Goal: Task Accomplishment & Management: Use online tool/utility

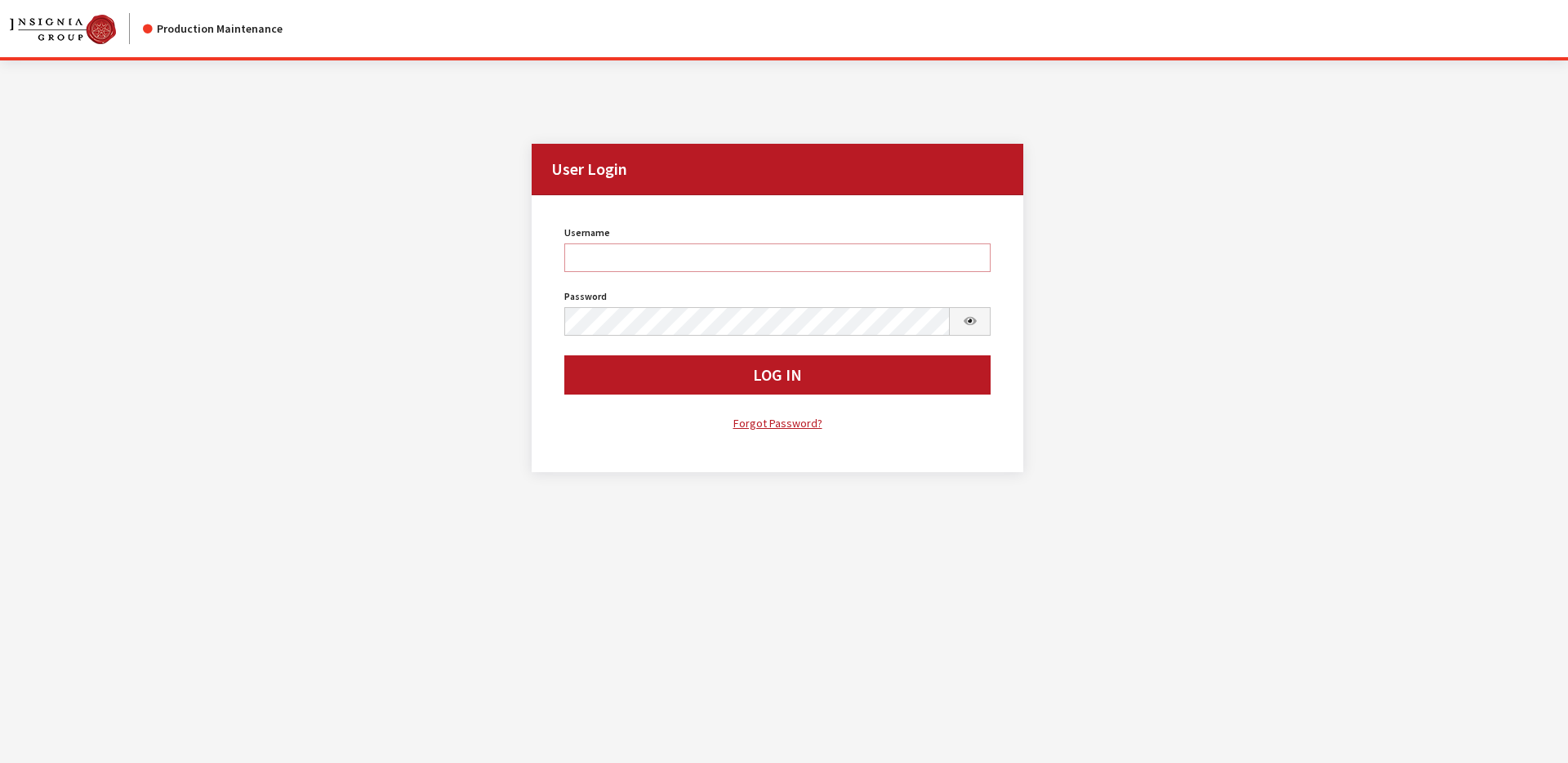
type input "svongsouthi"
click at [745, 395] on div "Username svongsouthi Username is required. Password Password is required. Log I…" at bounding box center [778, 326] width 447 height 212
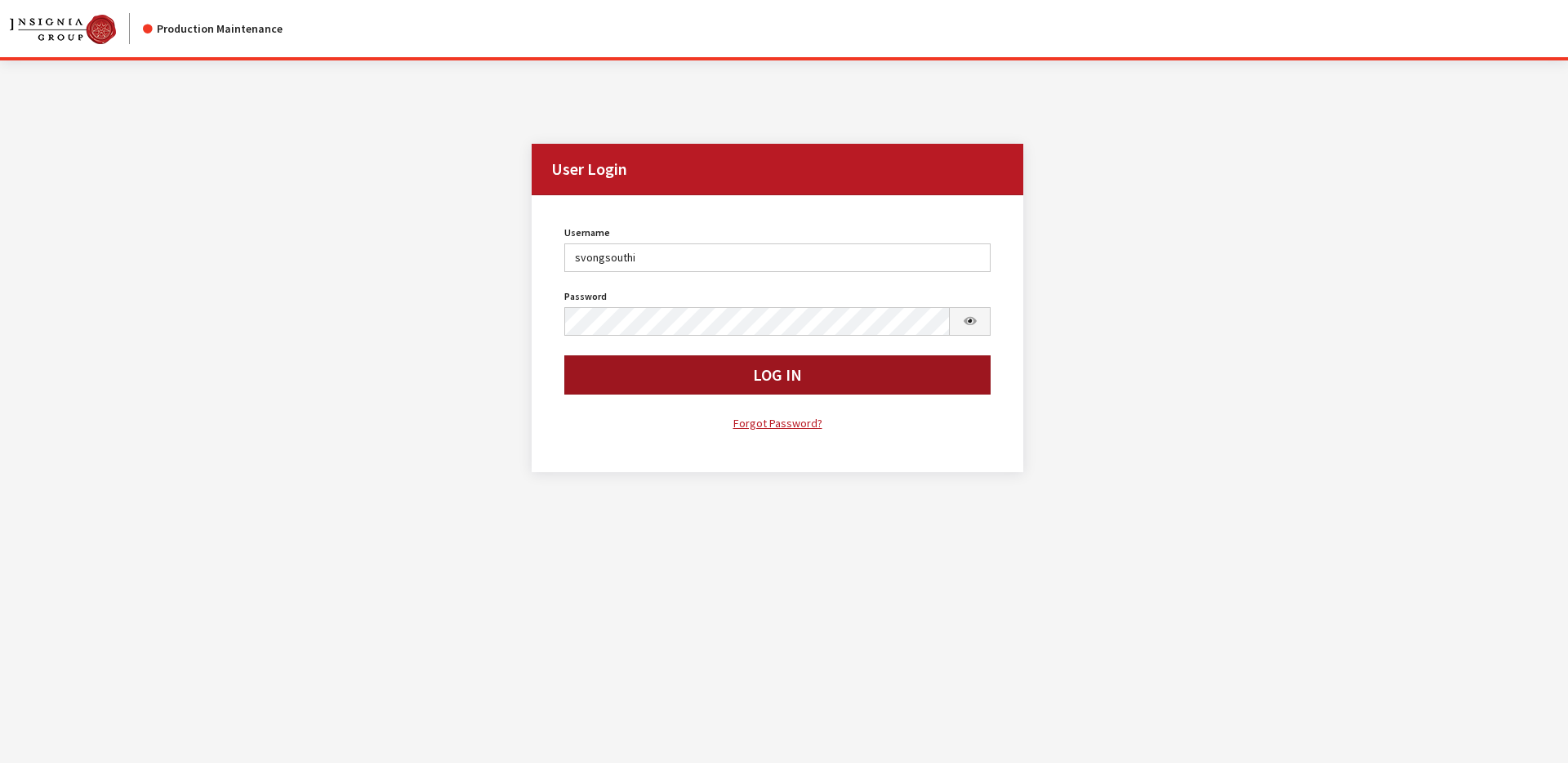
click at [750, 380] on button "Log In" at bounding box center [778, 375] width 427 height 39
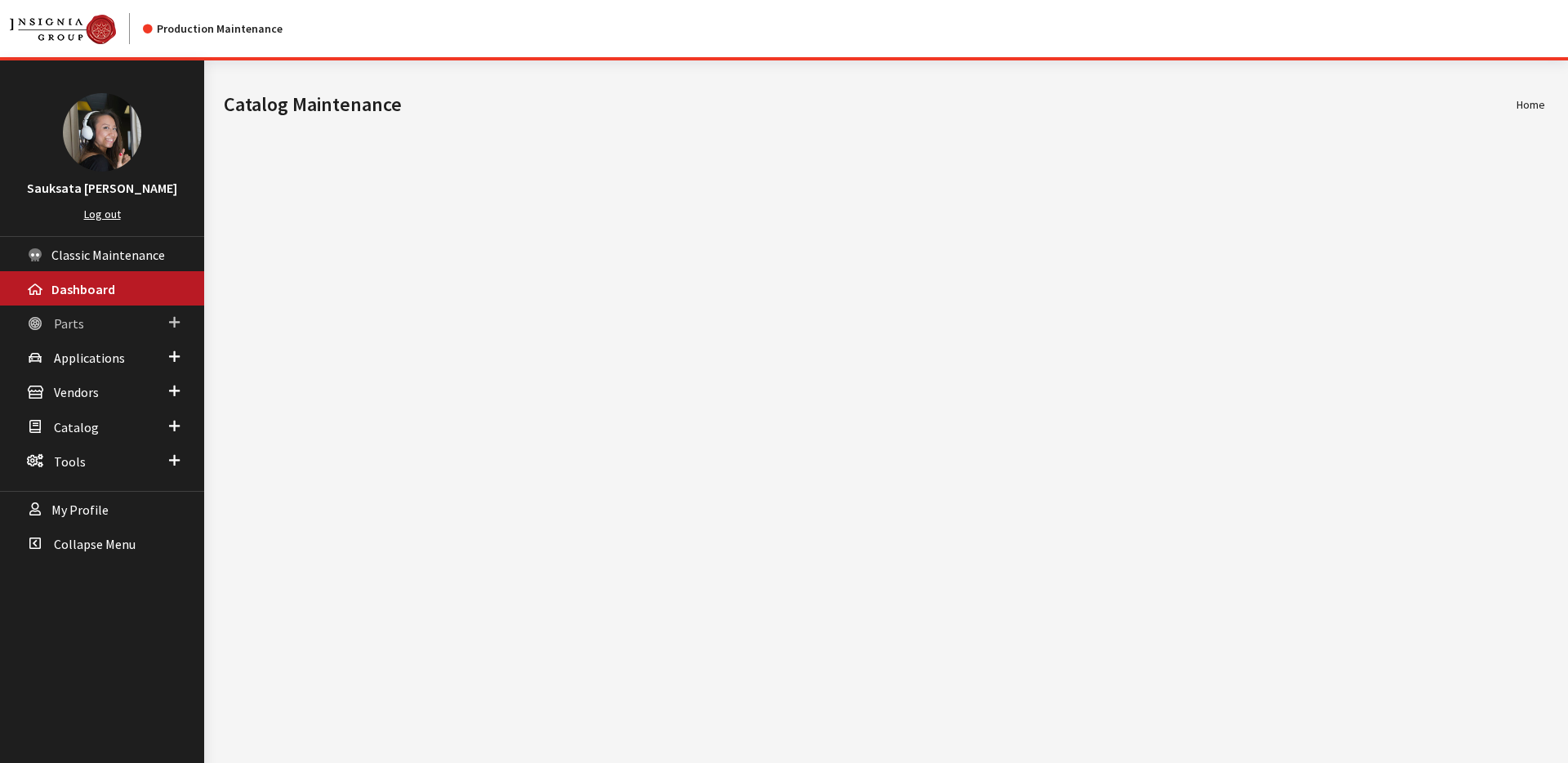
click at [128, 311] on link "Parts" at bounding box center [102, 322] width 204 height 35
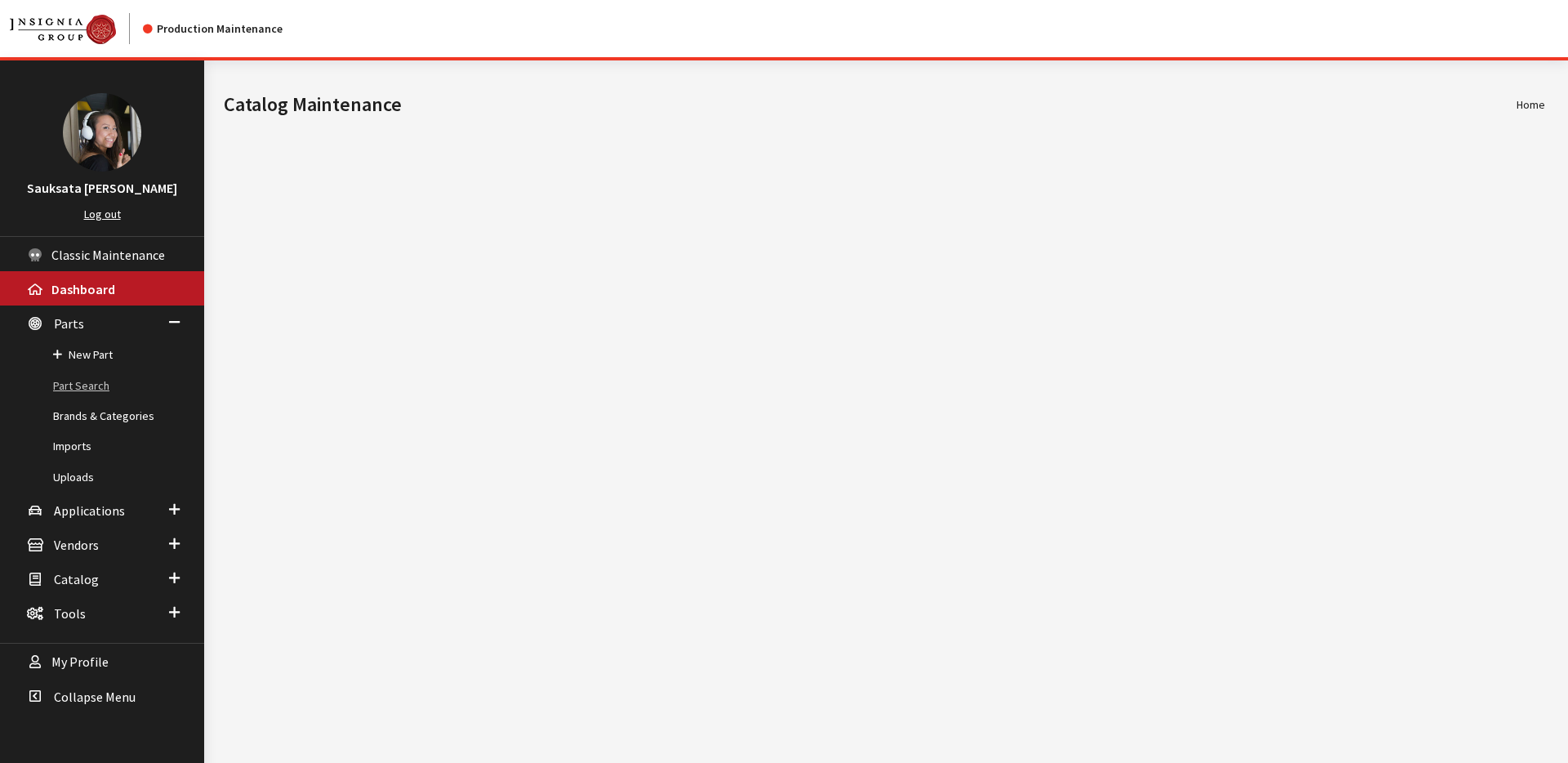
click at [118, 382] on link "Part Search" at bounding box center [102, 386] width 204 height 30
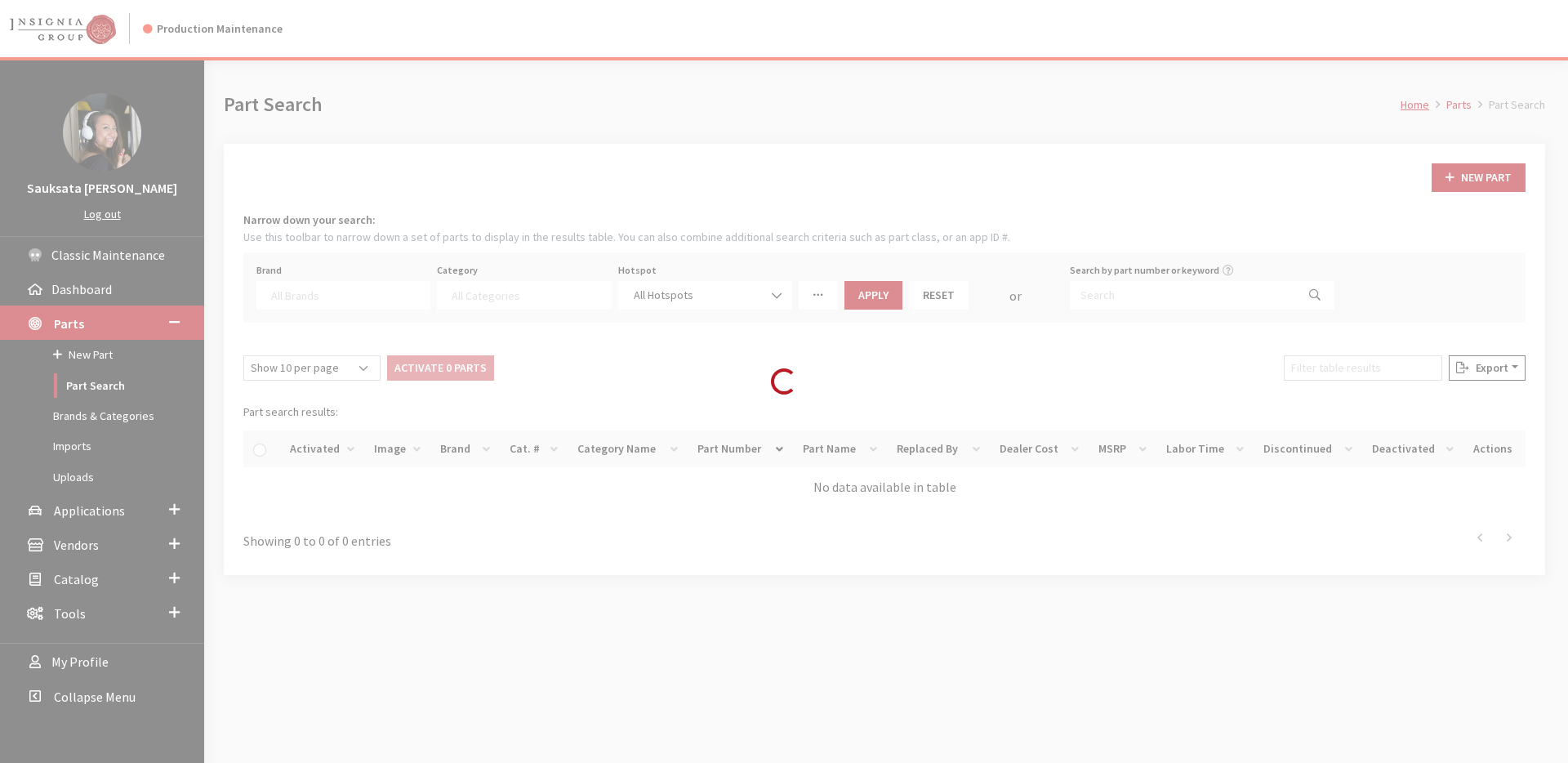
select select
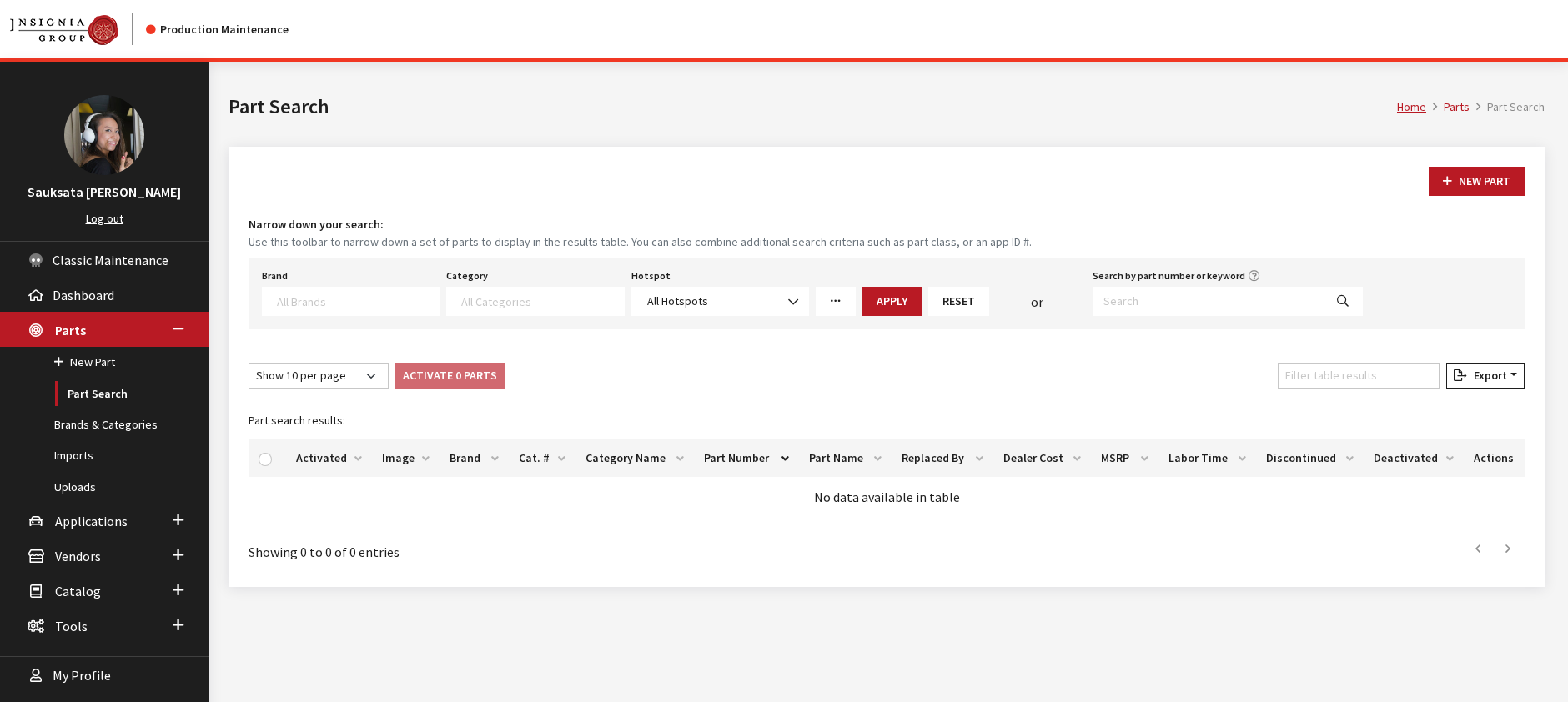
click at [553, 304] on textarea "Search" at bounding box center [542, 301] width 162 height 15
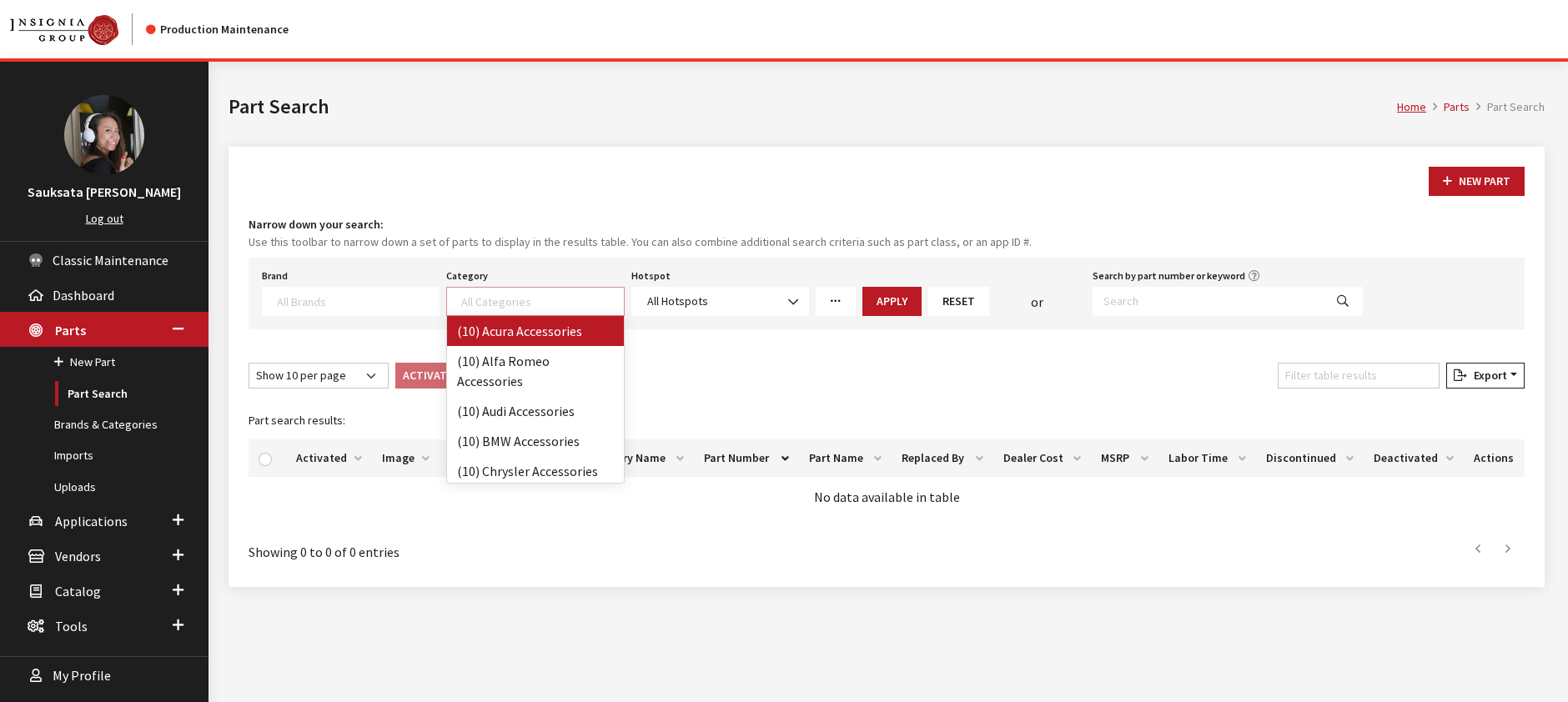
select select "115"
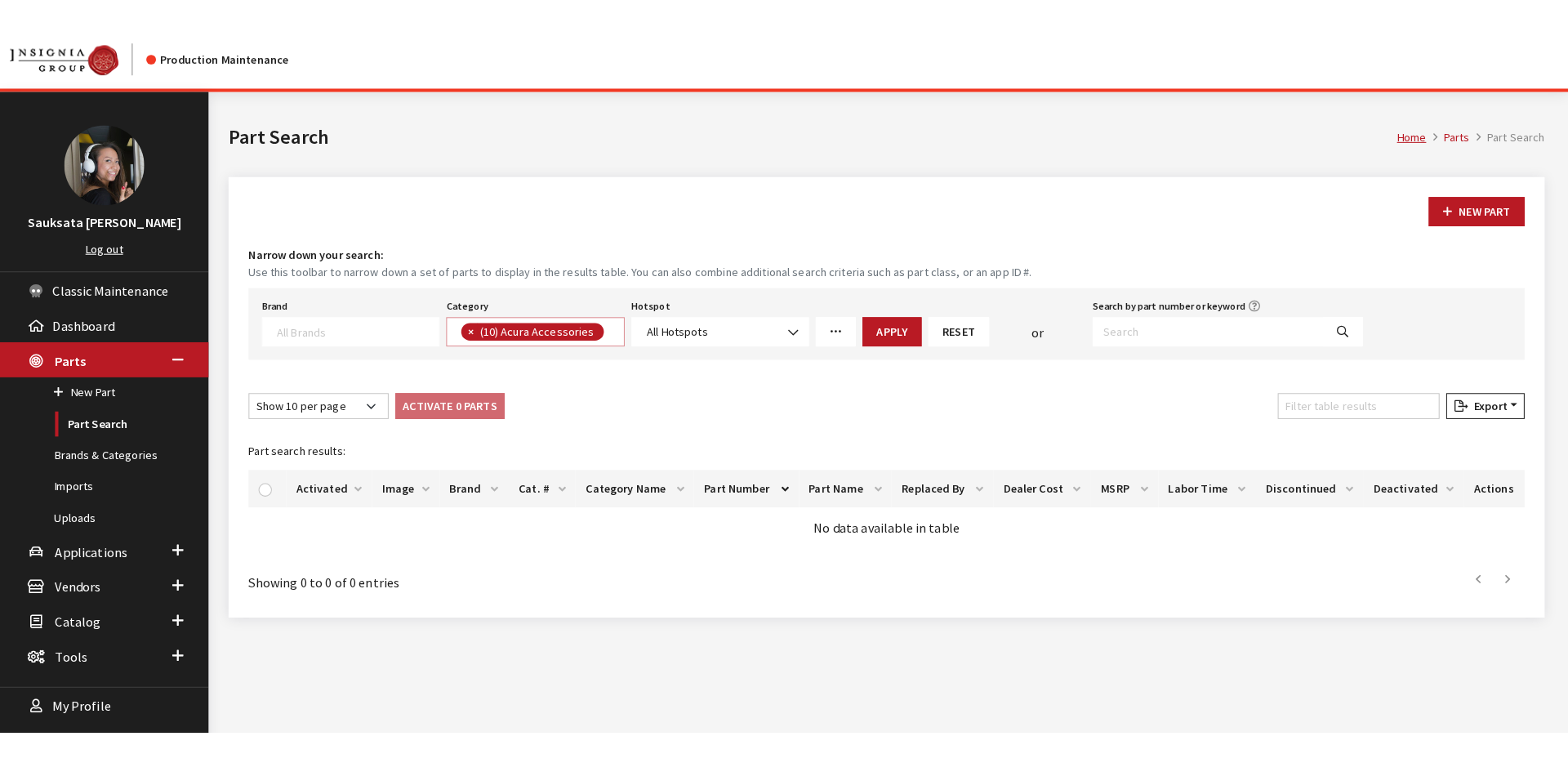
scroll to position [1, 0]
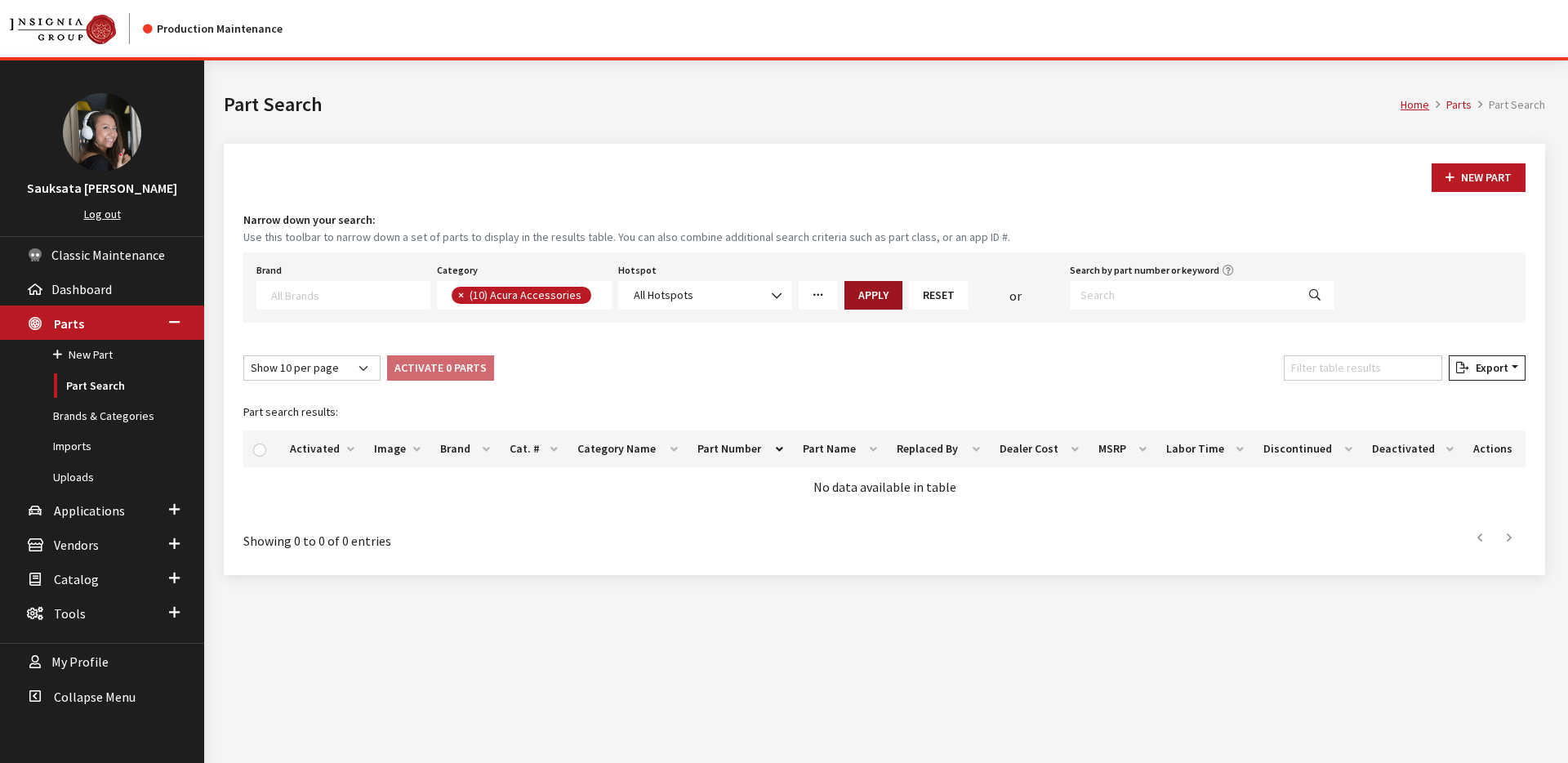
click at [880, 298] on button "Apply" at bounding box center [873, 295] width 58 height 29
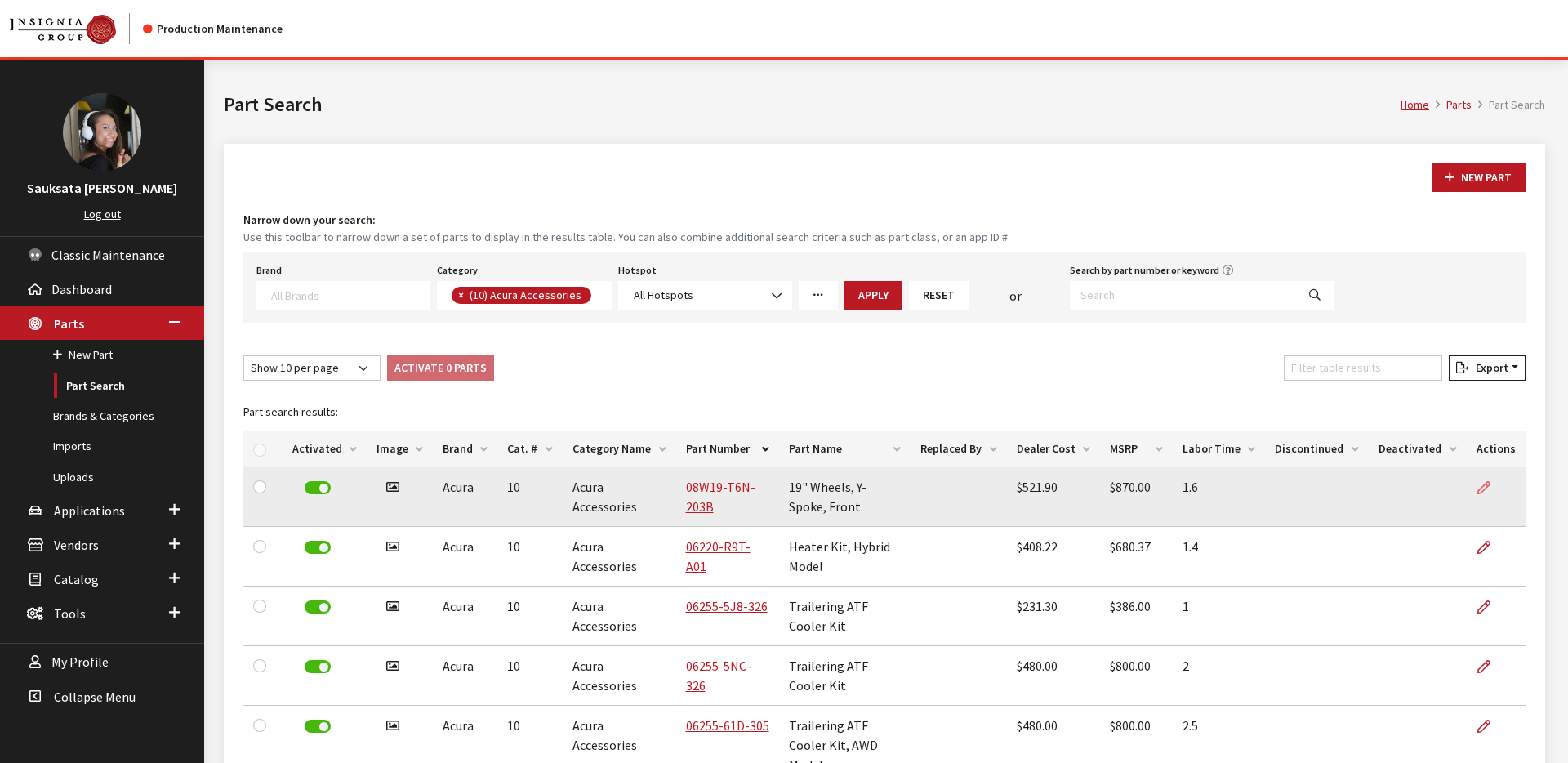
click at [1484, 488] on icon at bounding box center [1484, 489] width 13 height 13
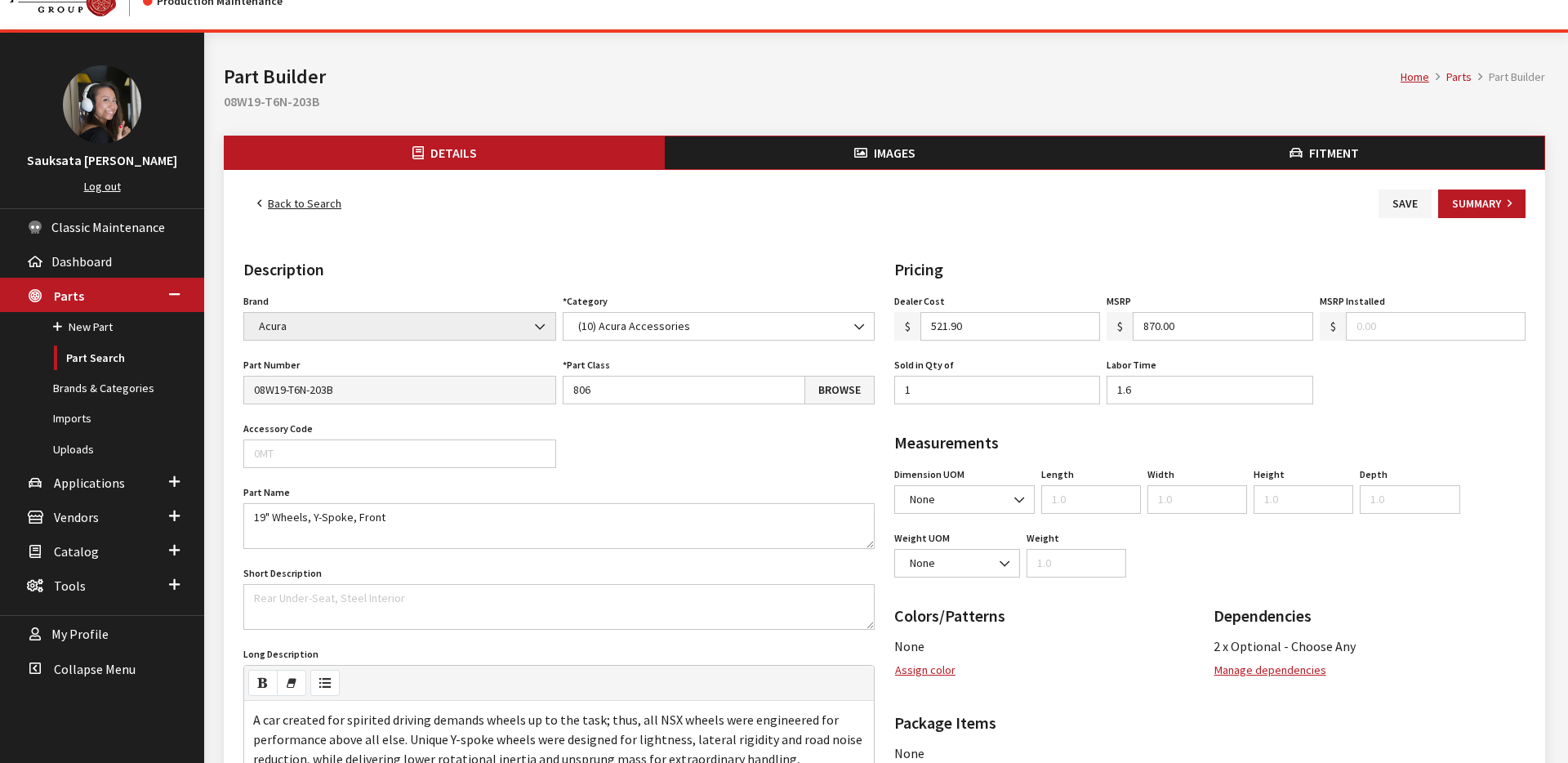
scroll to position [18, 0]
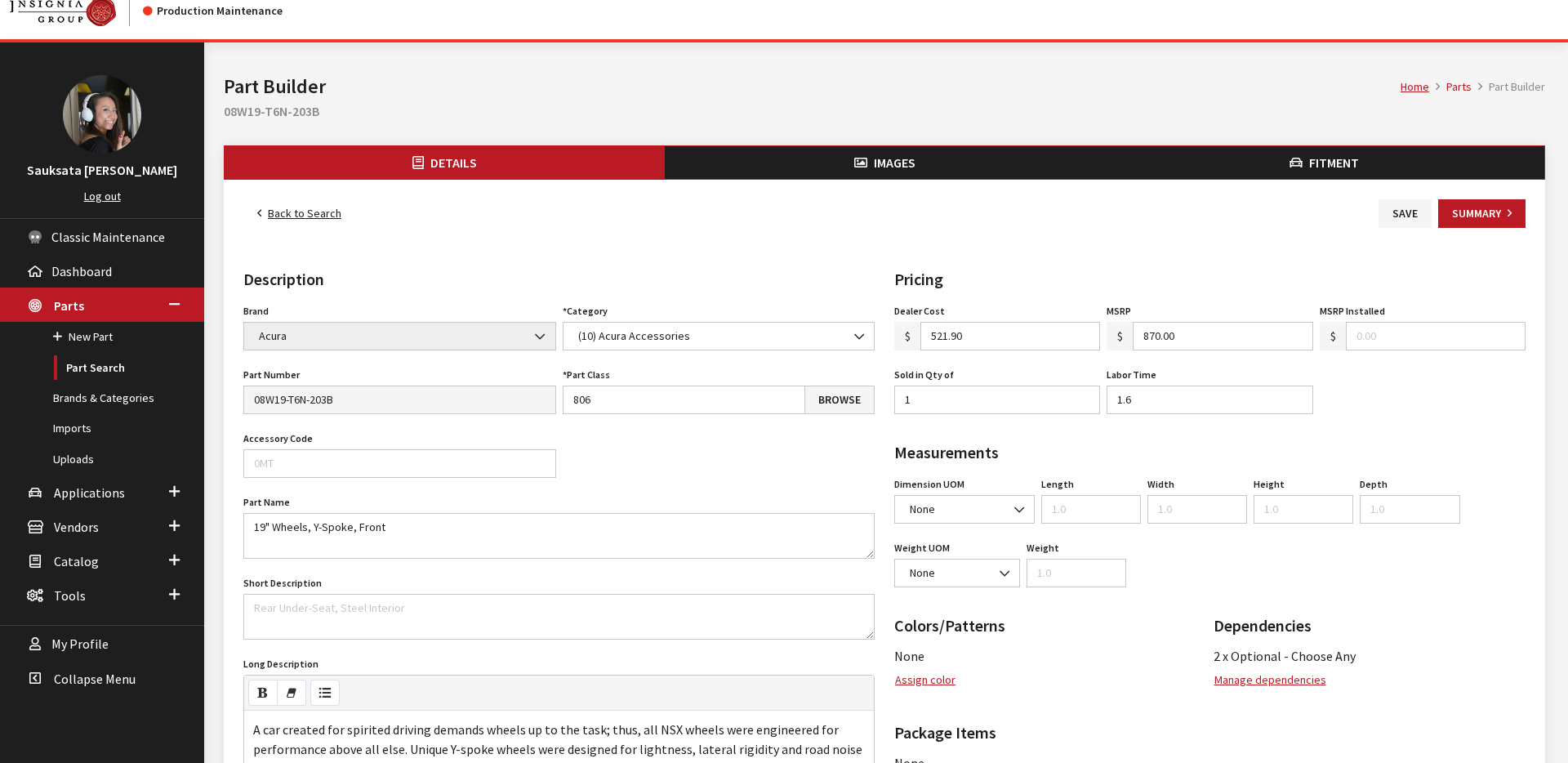
click at [295, 218] on link "Back to Search" at bounding box center [299, 214] width 112 height 29
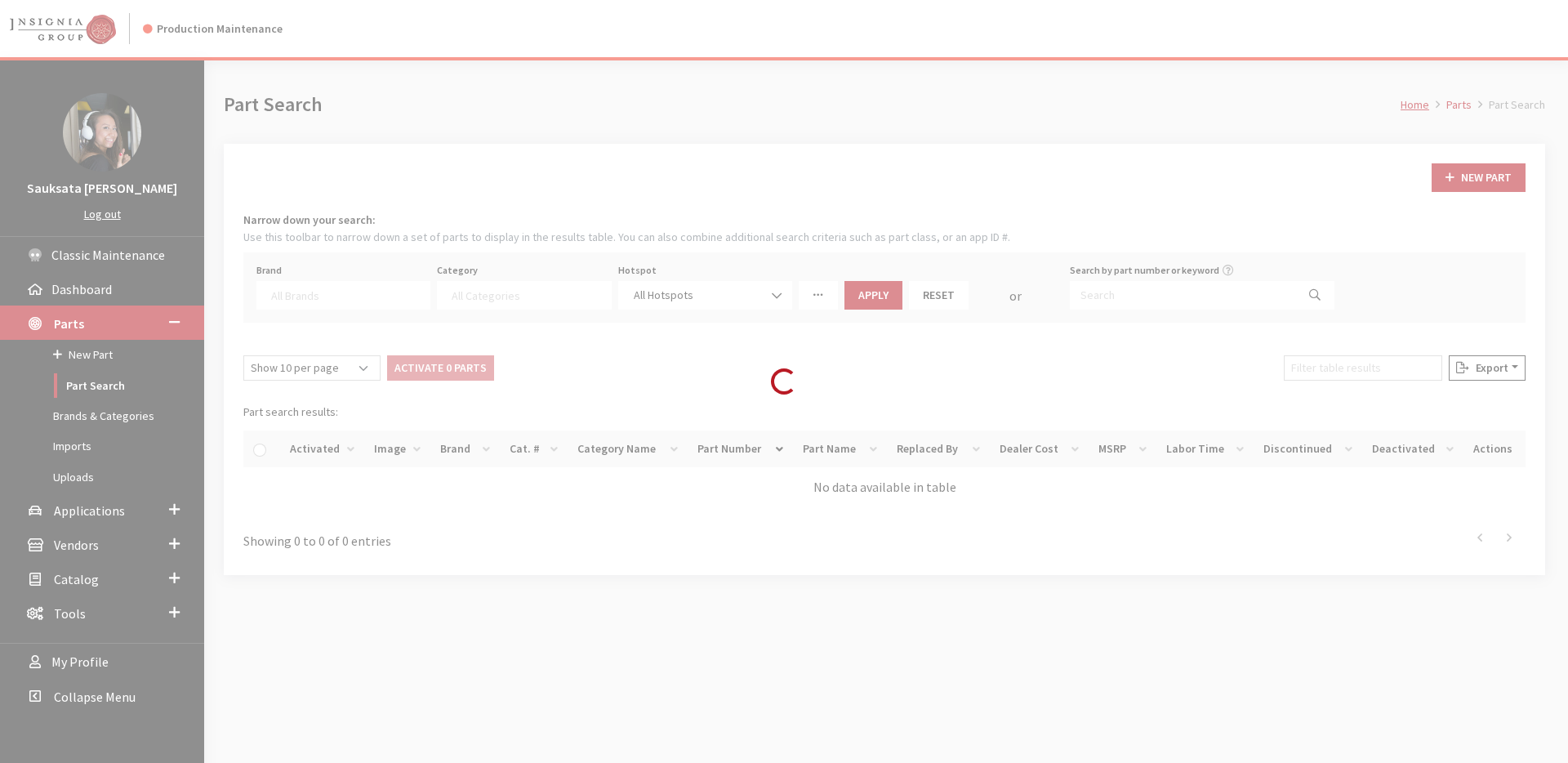
select select
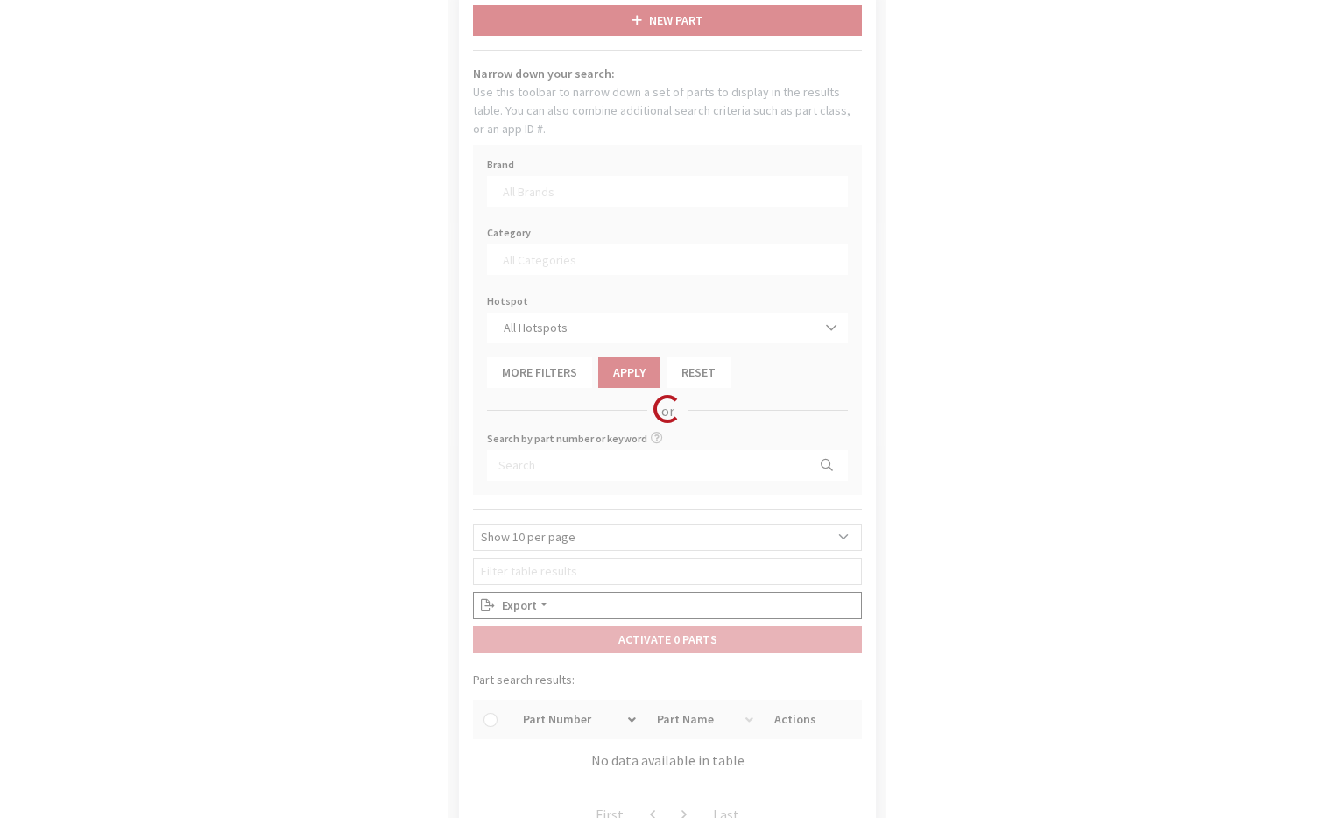
scroll to position [165, 0]
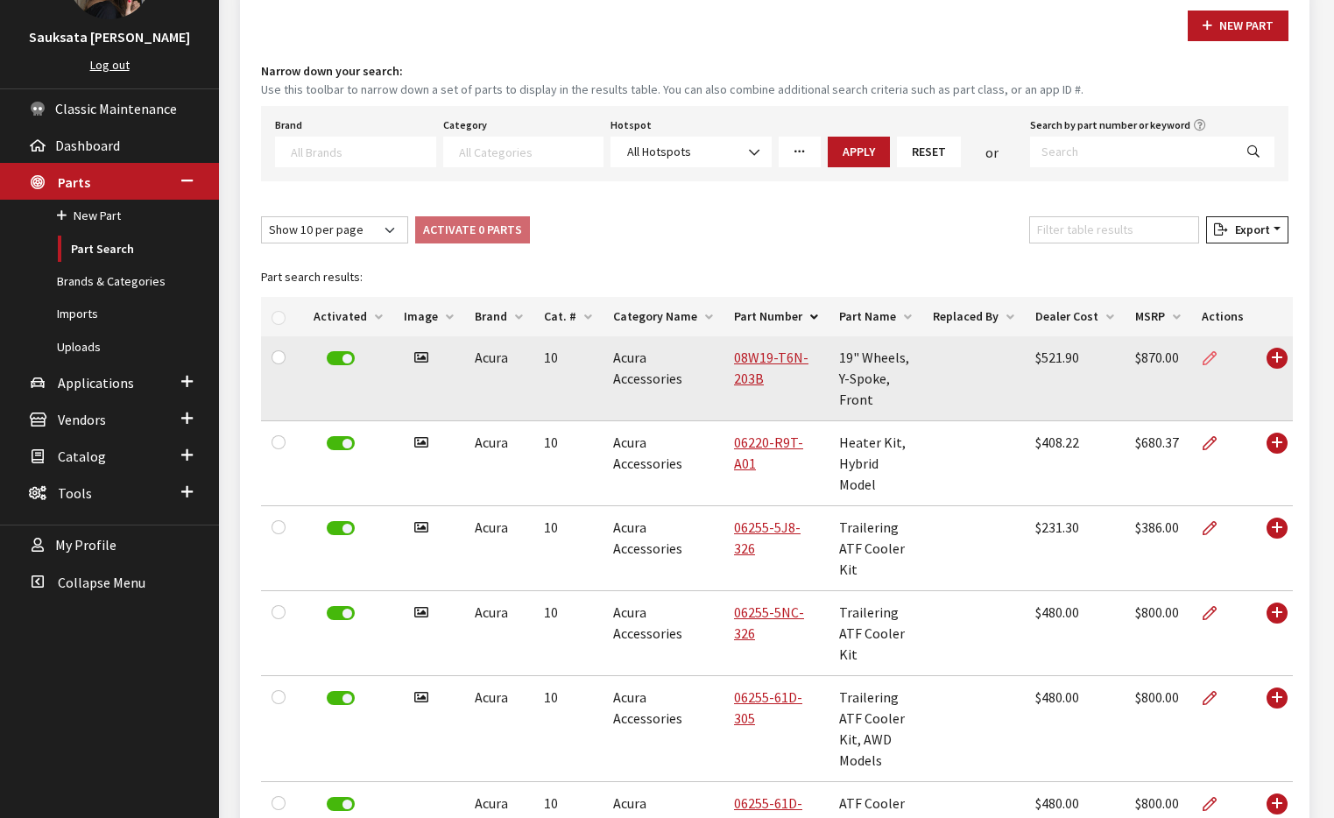
click at [1212, 359] on icon at bounding box center [1209, 359] width 14 height 14
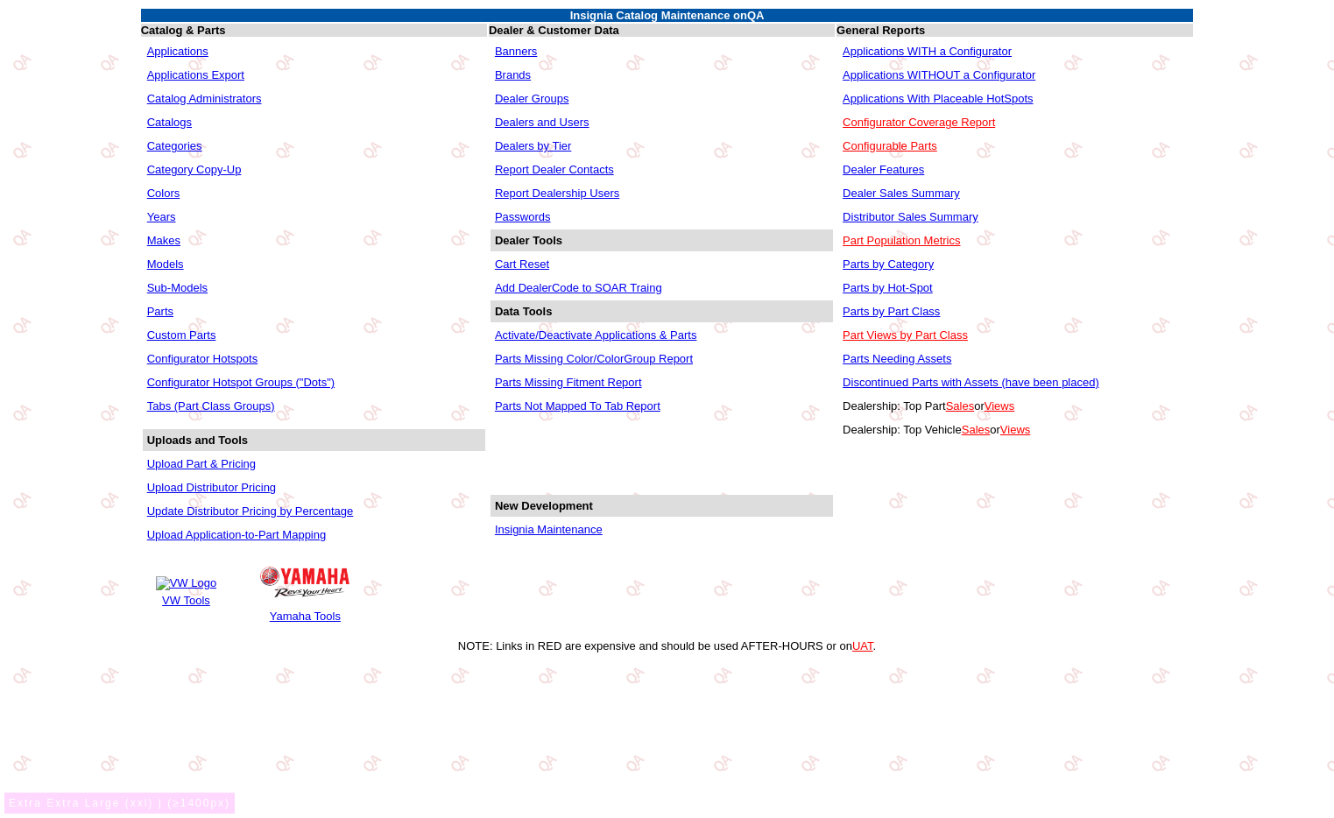
click at [166, 312] on link "Parts" at bounding box center [160, 311] width 26 height 13
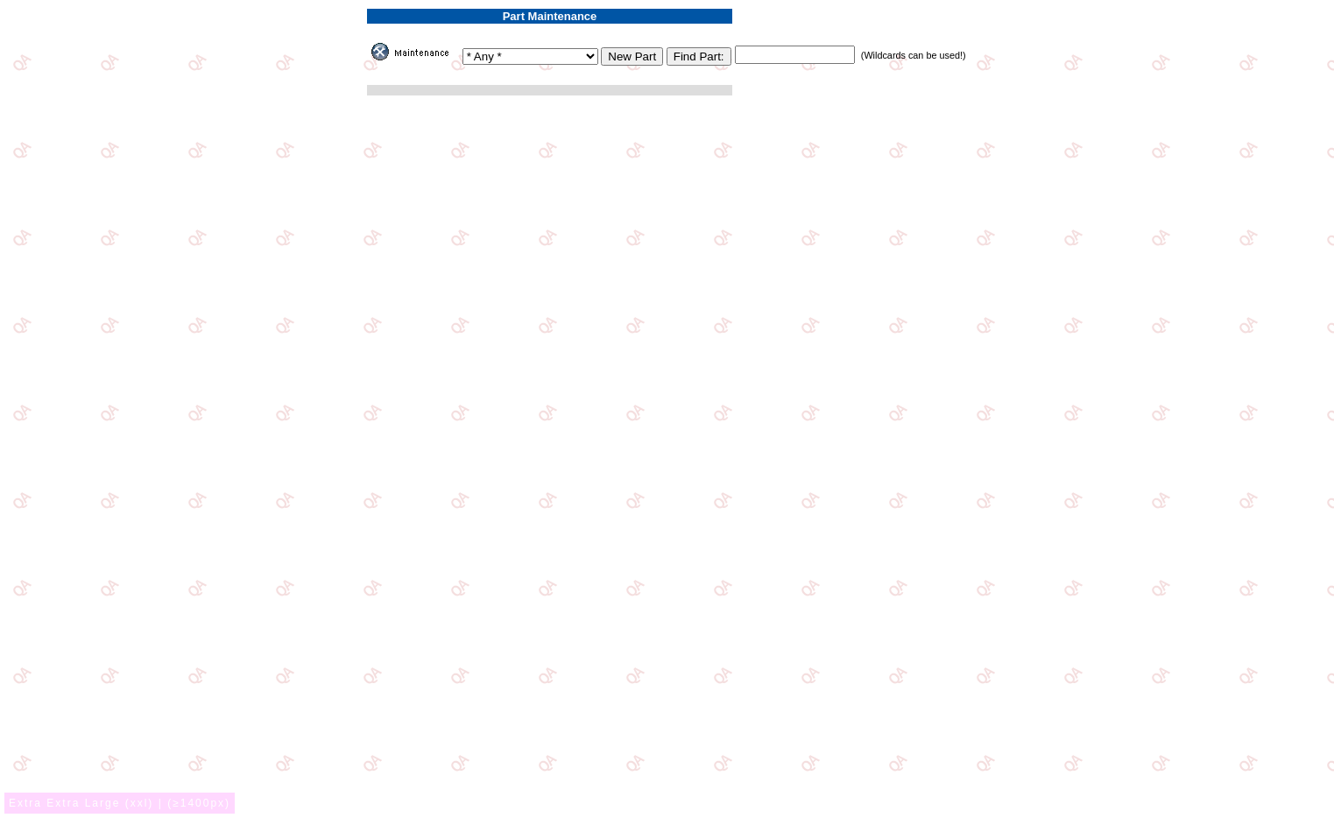
click at [579, 60] on select "* Any * 3D Carbon 3M ACE Acura Advent Agri-Cover Alfa Romeo AlloyGator Alpine A…" at bounding box center [530, 56] width 136 height 17
select select "737"
click at [470, 48] on select "* Any * 3D Carbon 3M ACE Acura Advent Agri-Cover Alfa Romeo AlloyGator Alpine A…" at bounding box center [530, 56] width 136 height 17
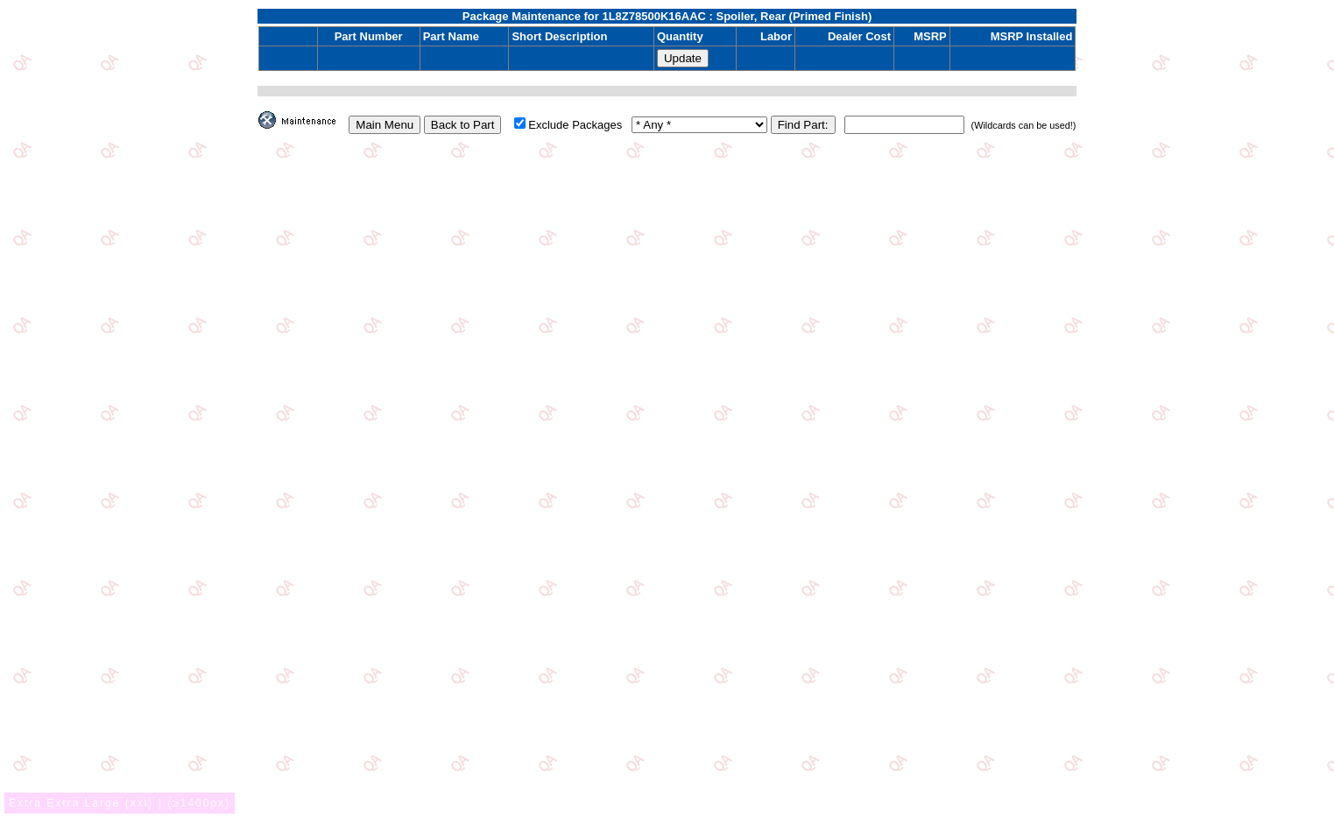
click at [477, 123] on input "Back to Part" at bounding box center [463, 125] width 78 height 18
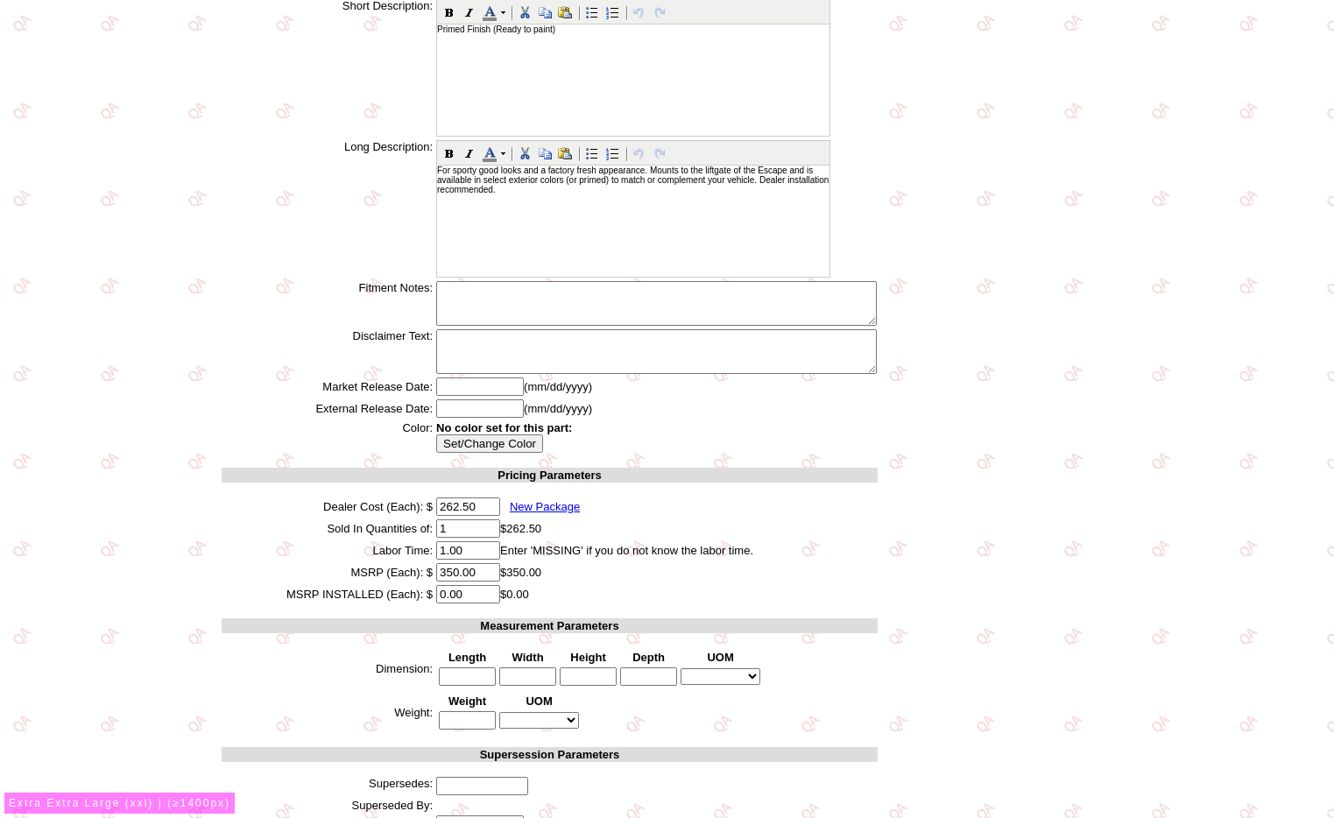
scroll to position [215, 0]
click at [532, 499] on span "New Package" at bounding box center [545, 505] width 70 height 13
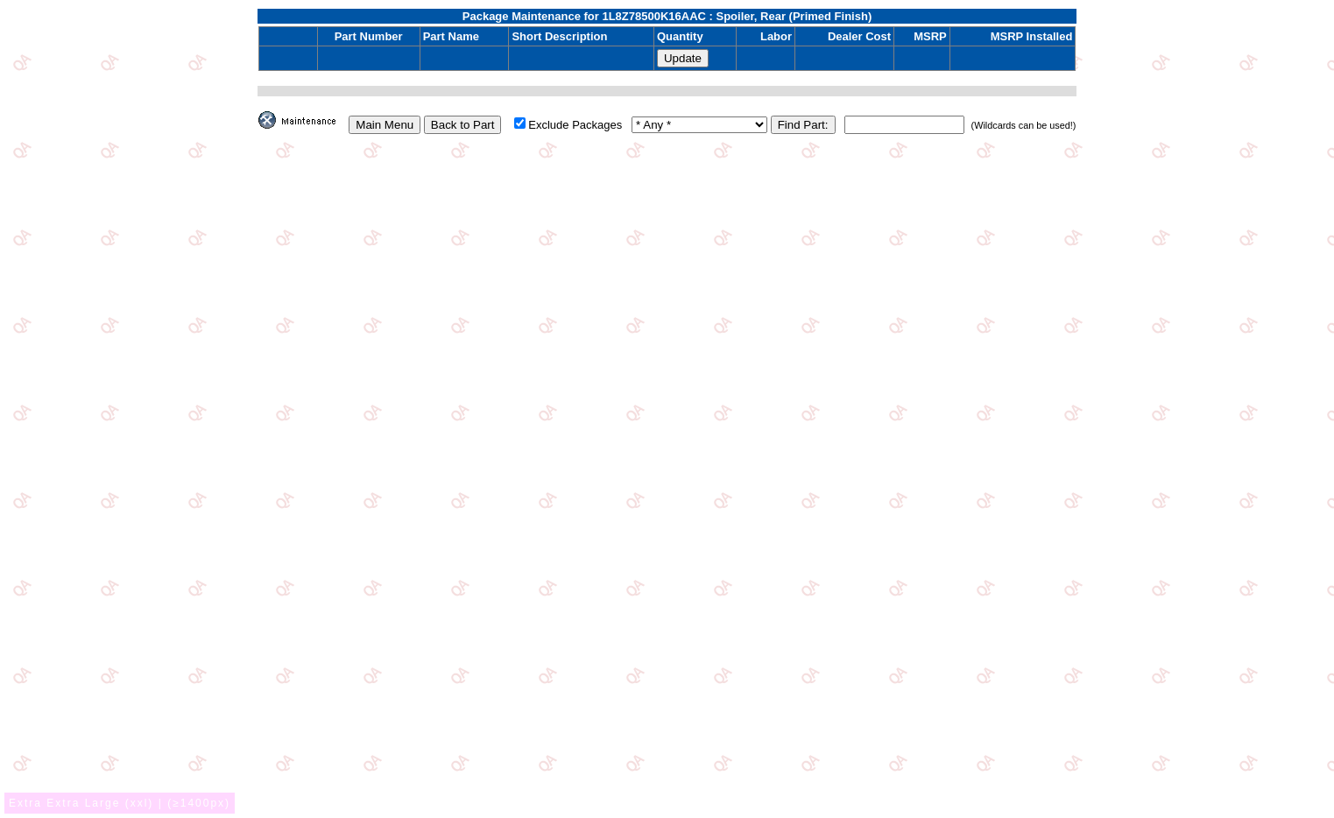
click at [905, 129] on input "text" at bounding box center [904, 125] width 120 height 18
type input "*"
click at [677, 127] on select "* Any * 3D Carbon 3M ACE Acura Advent Agri-Cover Alfa Romeo AlloyGator Alpine A…" at bounding box center [699, 124] width 136 height 17
select select "62"
click at [639, 116] on select "* Any * 3D Carbon 3M ACE Acura Advent Agri-Cover Alfa Romeo AlloyGator Alpine A…" at bounding box center [699, 124] width 136 height 17
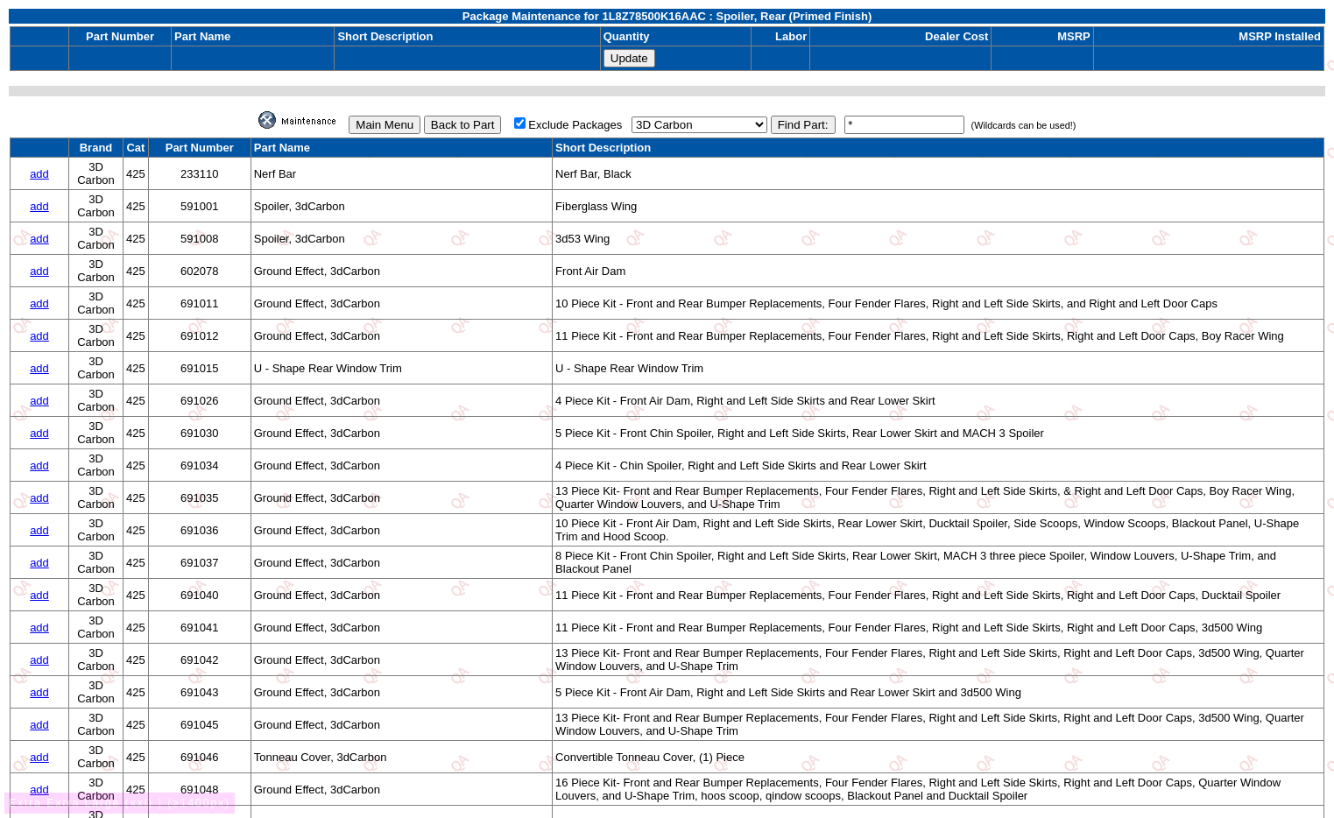
click at [37, 176] on link "add" at bounding box center [39, 173] width 19 height 13
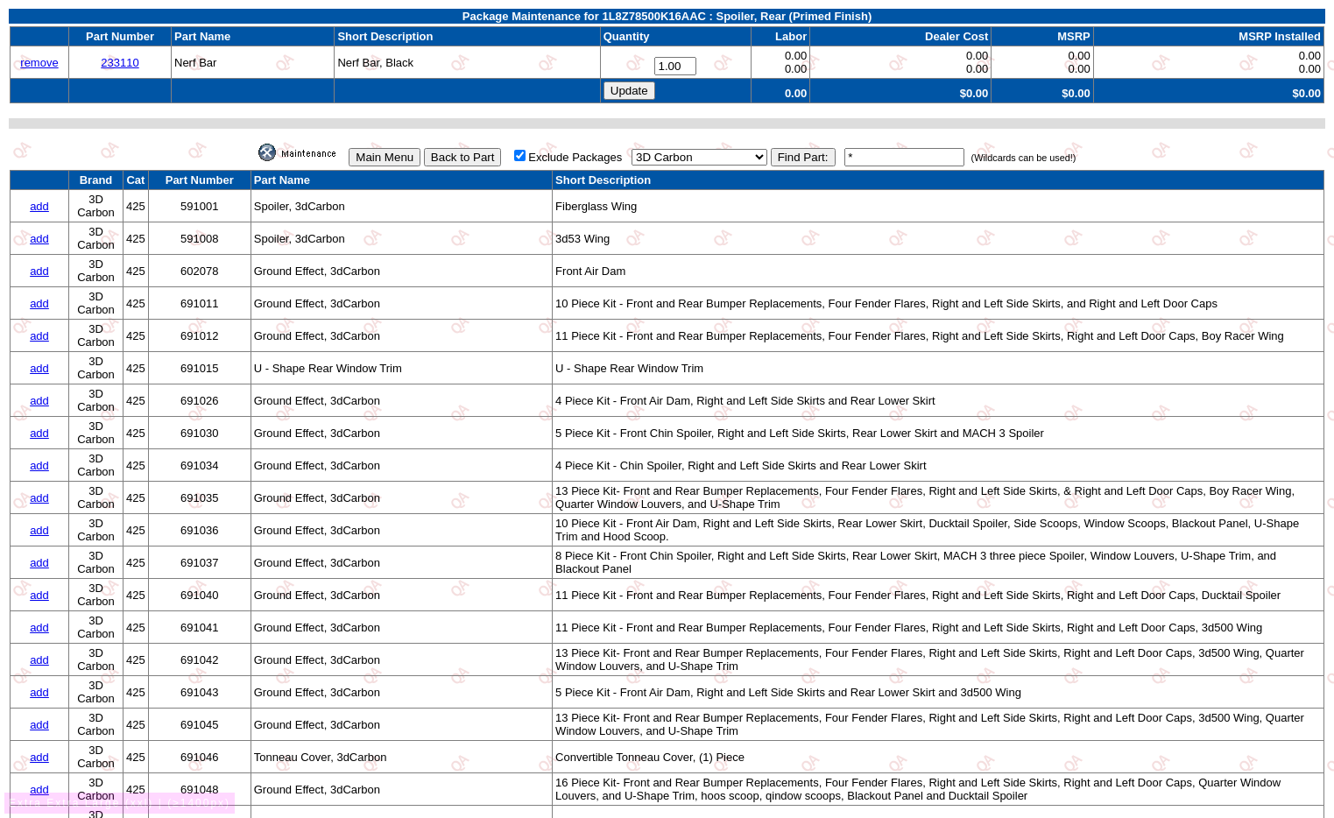
click at [42, 273] on link "add" at bounding box center [39, 270] width 19 height 13
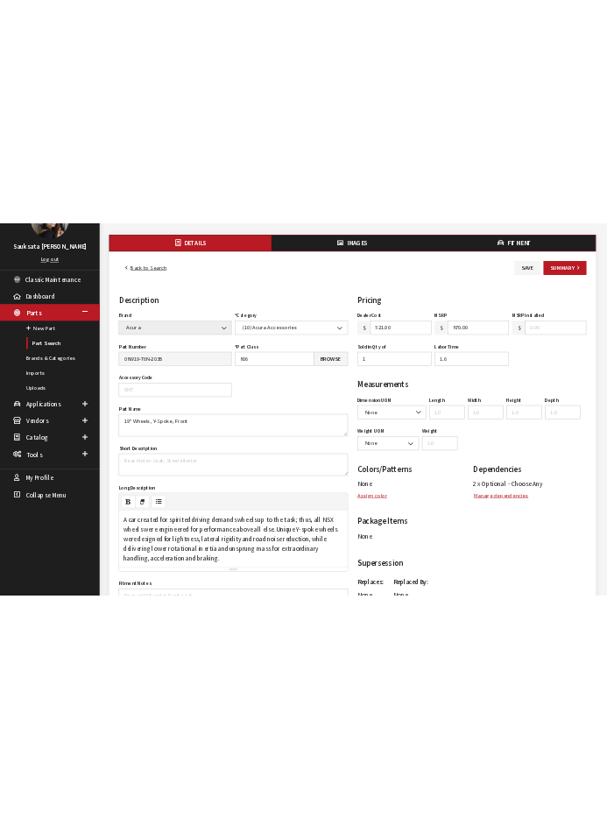
scroll to position [156, 0]
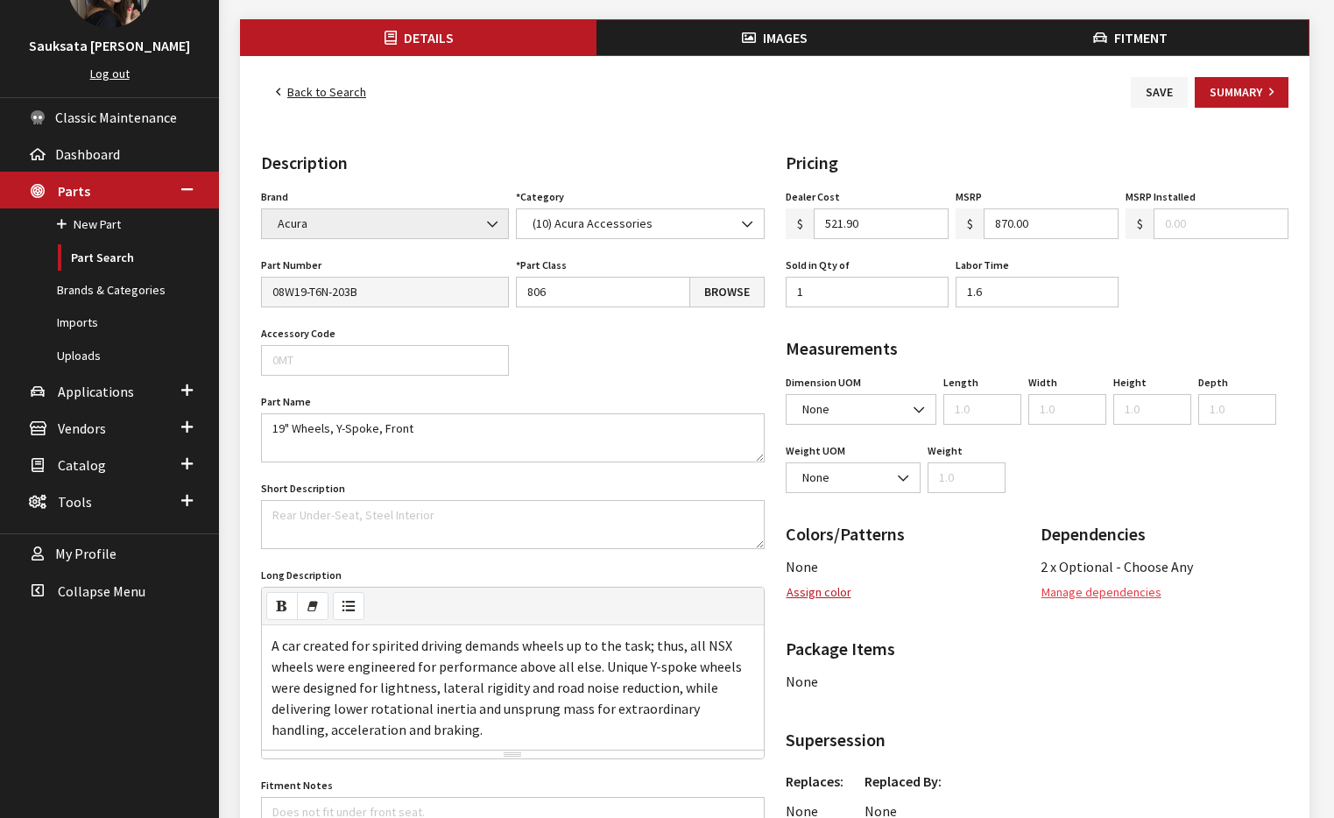
click at [1074, 588] on button "Manage dependencies" at bounding box center [1101, 592] width 122 height 31
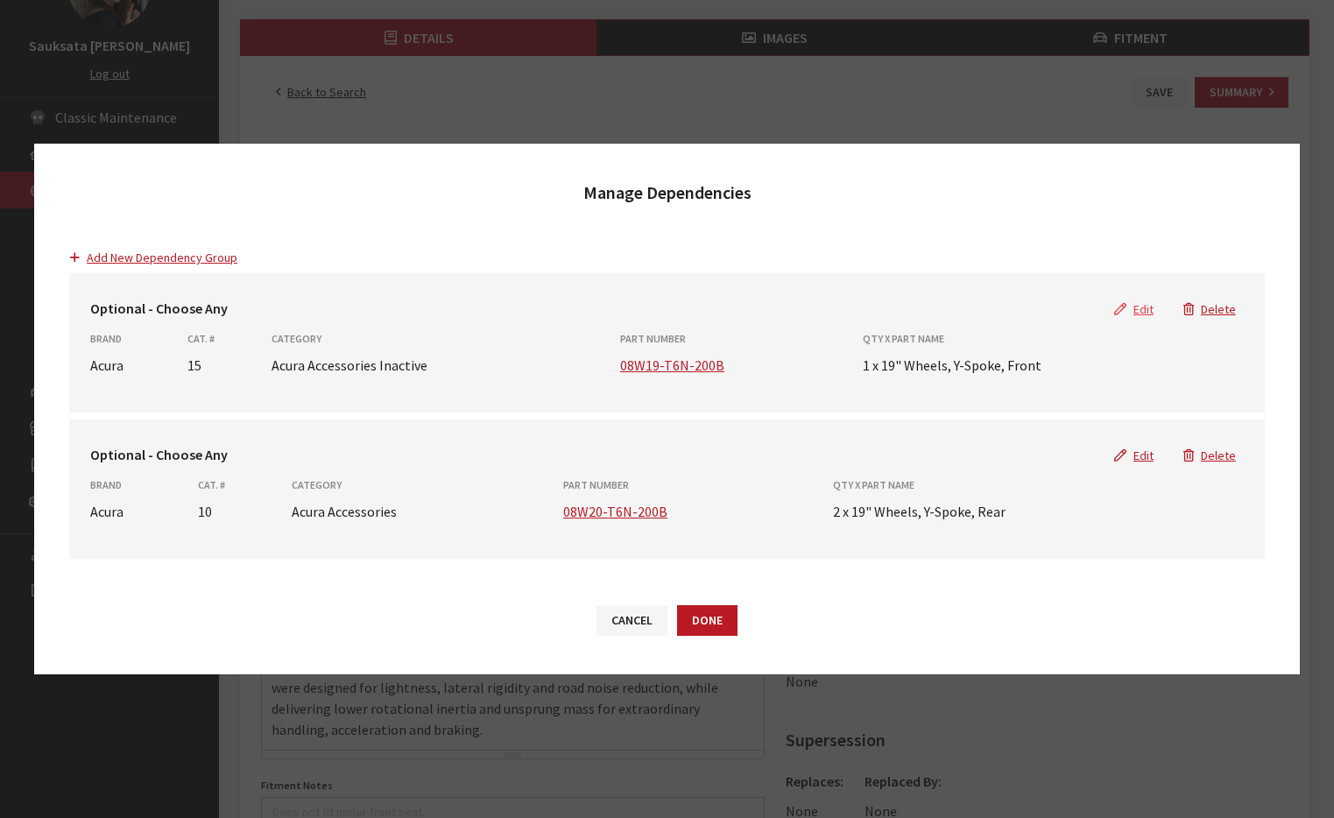
click at [1147, 309] on button "Edit" at bounding box center [1133, 309] width 69 height 31
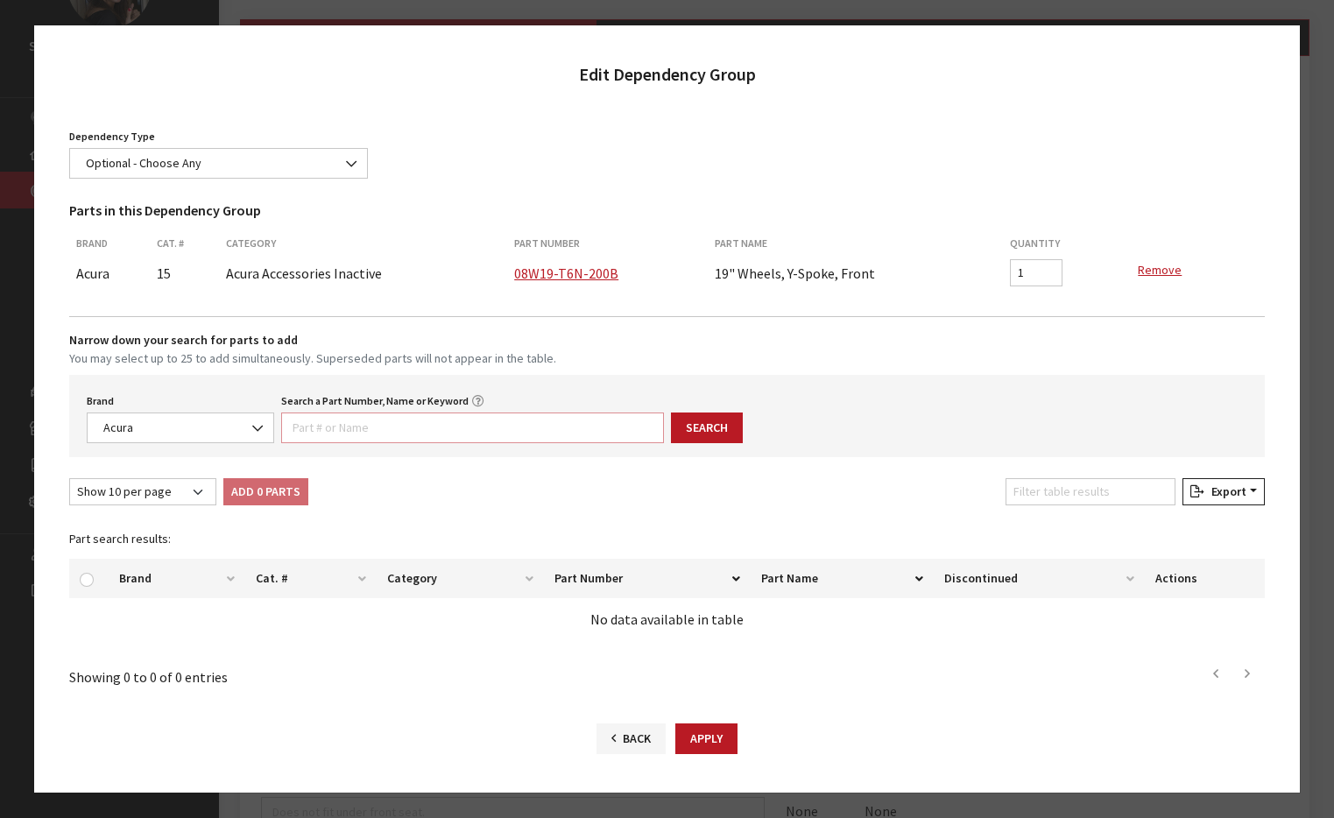
click at [369, 430] on input "Search a Part Number, Name or Keyword" at bounding box center [472, 427] width 382 height 31
type input "wheel"
click at [715, 416] on button "Search" at bounding box center [707, 427] width 72 height 31
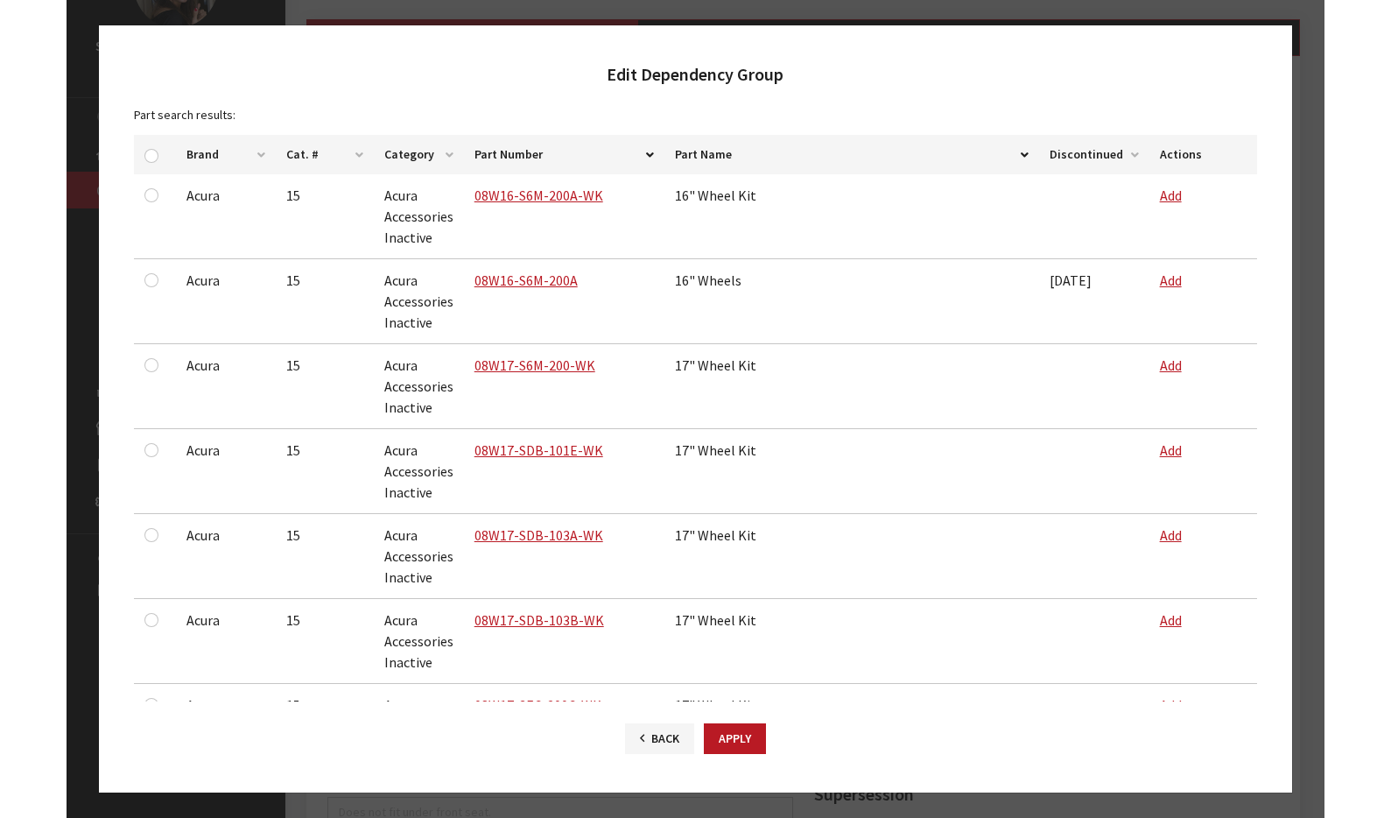
scroll to position [413, 0]
